Goal: Task Accomplishment & Management: Manage account settings

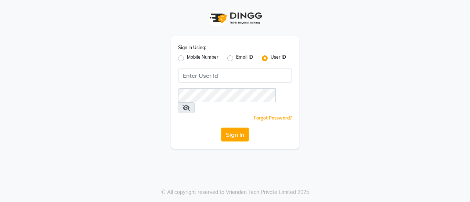
click at [236, 60] on label "Email ID" at bounding box center [244, 58] width 17 height 9
click at [236, 59] on input "Email ID" at bounding box center [238, 56] width 5 height 5
radio input "true"
radio input "false"
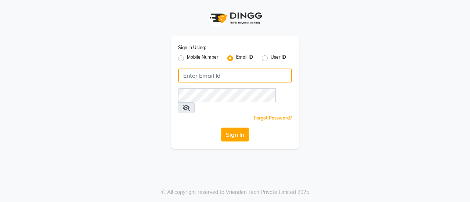
click at [220, 72] on input "Username" at bounding box center [235, 76] width 114 height 14
paste input "[EMAIL_ADDRESS][DOMAIN_NAME]"
type input "[EMAIL_ADDRESS][DOMAIN_NAME]"
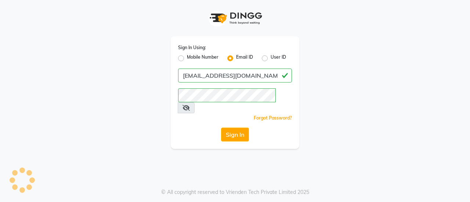
click at [190, 105] on icon at bounding box center [186, 108] width 7 height 6
click at [230, 128] on button "Sign In" at bounding box center [235, 135] width 28 height 14
click at [271, 61] on label "User ID" at bounding box center [278, 58] width 15 height 9
click at [271, 59] on input "User ID" at bounding box center [273, 56] width 5 height 5
radio input "true"
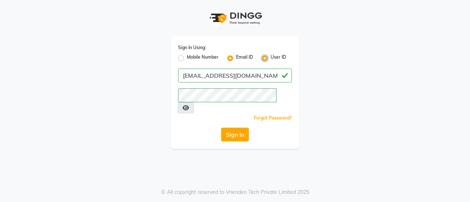
radio input "false"
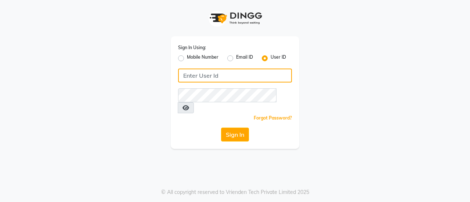
click at [231, 81] on input "Username" at bounding box center [235, 76] width 114 height 14
paste input "bridalartisans"
type input "bridalartisans"
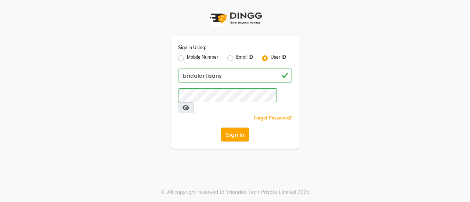
click at [234, 128] on button "Sign In" at bounding box center [235, 135] width 28 height 14
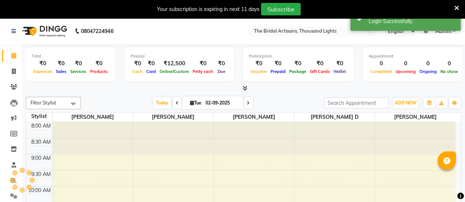
select select "en"
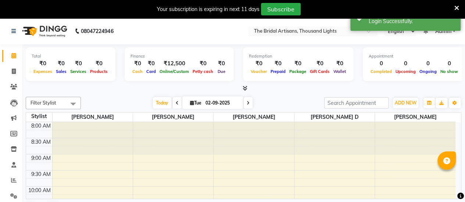
click at [457, 8] on icon at bounding box center [456, 8] width 5 height 7
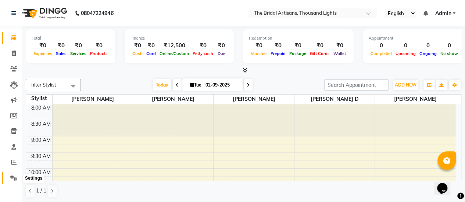
click at [13, 177] on icon at bounding box center [13, 179] width 7 height 6
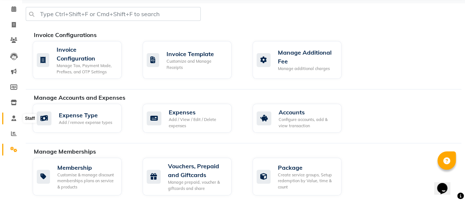
click at [13, 120] on icon at bounding box center [13, 119] width 5 height 6
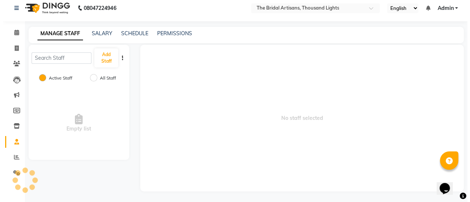
scroll to position [26, 0]
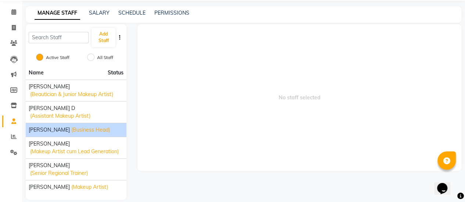
click at [52, 130] on span "Krithika Sambasivam" at bounding box center [49, 130] width 41 height 8
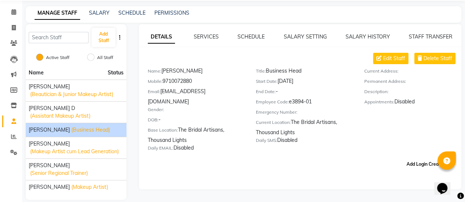
click at [420, 158] on button "Add Login Credentials" at bounding box center [429, 164] width 52 height 12
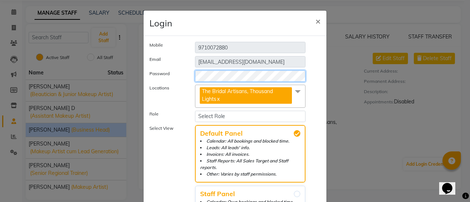
scroll to position [58, 0]
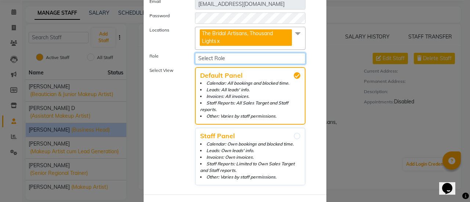
click at [211, 53] on select "Select Role Operator Manager Administrator" at bounding box center [250, 58] width 111 height 11
select select "5782"
click at [195, 53] on select "Select Role Operator Manager Administrator" at bounding box center [250, 58] width 111 height 11
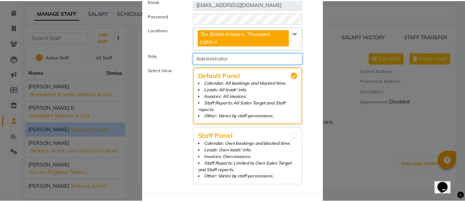
scroll to position [89, 0]
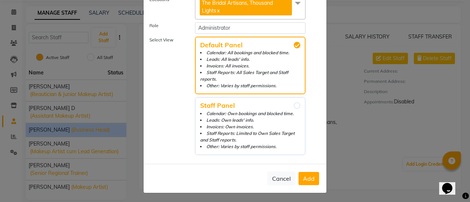
click at [302, 181] on button "Add" at bounding box center [309, 178] width 21 height 13
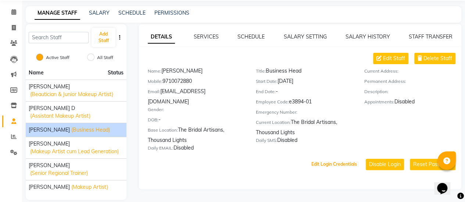
scroll to position [1, 0]
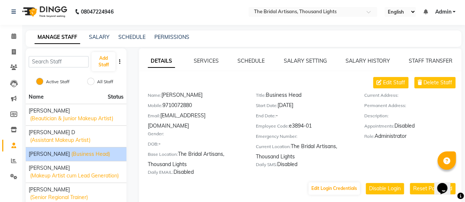
click at [446, 9] on span "Admin" at bounding box center [443, 12] width 16 height 8
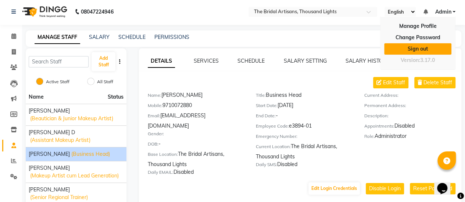
click at [422, 48] on link "Sign out" at bounding box center [417, 48] width 67 height 11
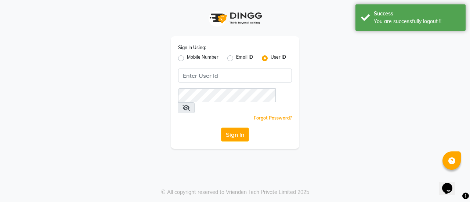
click at [187, 59] on label "Mobile Number" at bounding box center [203, 58] width 32 height 9
click at [187, 59] on input "Mobile Number" at bounding box center [189, 56] width 5 height 5
radio input "true"
radio input "false"
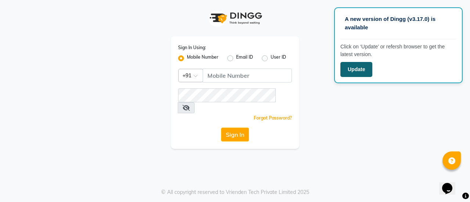
click at [356, 70] on button "Update" at bounding box center [357, 69] width 32 height 15
